Goal: Task Accomplishment & Management: Use online tool/utility

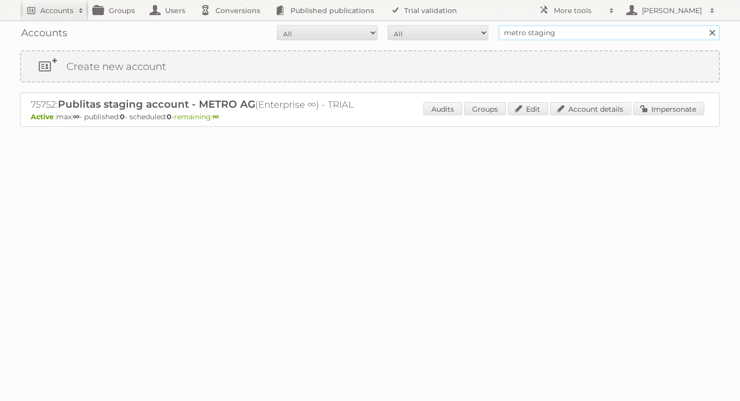
click at [556, 26] on input "metro staging" at bounding box center [608, 32] width 221 height 15
type input "[PERSON_NAME]"
click at [704, 25] on input "Search" at bounding box center [711, 32] width 15 height 15
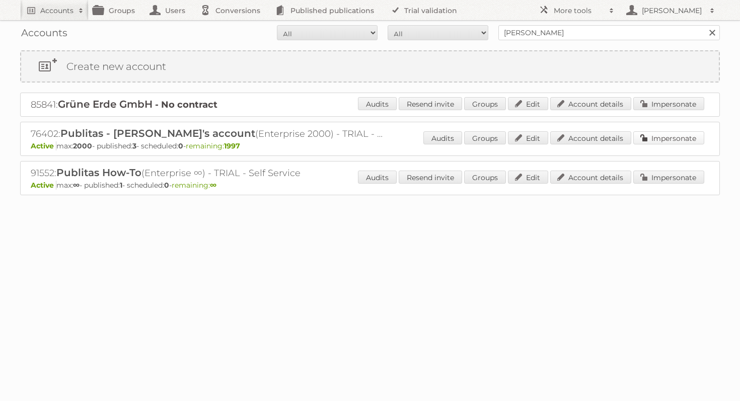
click at [664, 135] on link "Impersonate" at bounding box center [668, 137] width 71 height 13
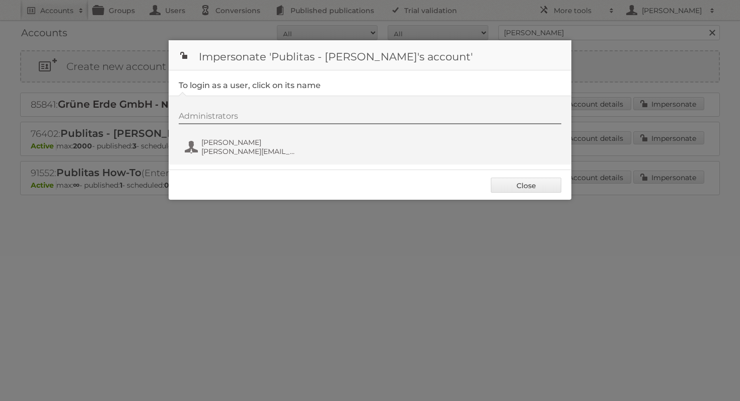
click at [227, 131] on div "Administrators [PERSON_NAME] [PERSON_NAME][EMAIL_ADDRESS][DOMAIN_NAME]" at bounding box center [375, 135] width 393 height 48
click at [227, 139] on span "[PERSON_NAME]" at bounding box center [250, 142] width 98 height 9
